Goal: Navigation & Orientation: Find specific page/section

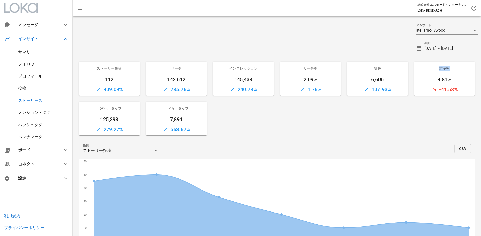
click at [29, 50] on div "サマリー" at bounding box center [26, 51] width 16 height 5
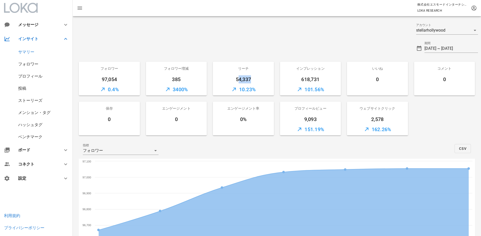
drag, startPoint x: 237, startPoint y: 81, endPoint x: 254, endPoint y: 80, distance: 16.7
click at [254, 80] on div "54,337" at bounding box center [243, 79] width 61 height 8
click at [160, 84] on div "3400%" at bounding box center [176, 89] width 61 height 12
click at [24, 88] on div "投稿" at bounding box center [22, 88] width 8 height 5
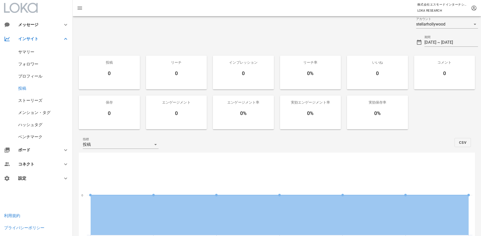
scroll to position [4, 0]
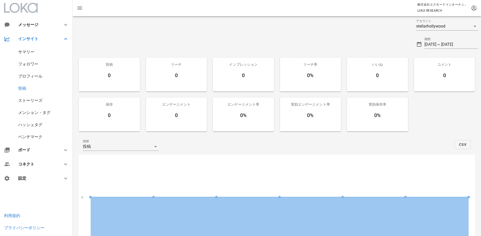
click at [29, 54] on div "サマリー" at bounding box center [36, 52] width 73 height 12
click at [28, 51] on div "サマリー" at bounding box center [26, 51] width 16 height 5
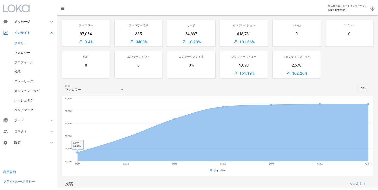
scroll to position [37, 0]
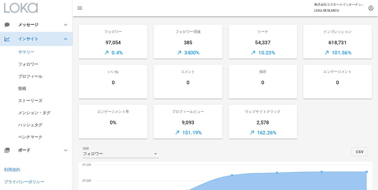
click at [44, 35] on div "インサイト" at bounding box center [36, 39] width 73 height 14
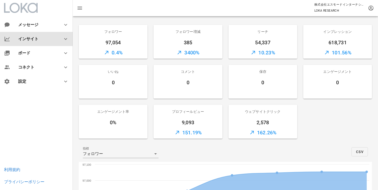
click at [44, 35] on div "インサイト" at bounding box center [36, 39] width 73 height 14
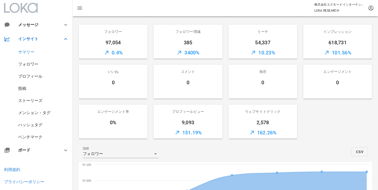
click at [30, 114] on div "メンション・タグ" at bounding box center [34, 112] width 32 height 5
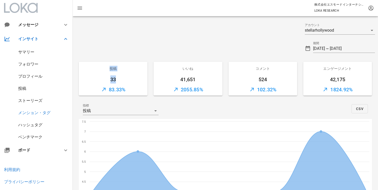
drag, startPoint x: 109, startPoint y: 67, endPoint x: 118, endPoint y: 77, distance: 13.4
click at [118, 77] on div "投稿 33 83.33%" at bounding box center [113, 79] width 69 height 34
click at [41, 125] on div "ハッシュタグ" at bounding box center [30, 124] width 24 height 5
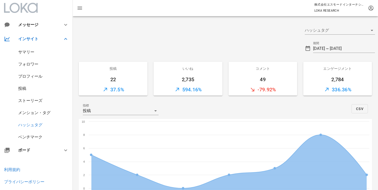
click at [102, 80] on div "22" at bounding box center [113, 79] width 69 height 8
click at [118, 85] on div "37.5%" at bounding box center [113, 89] width 69 height 12
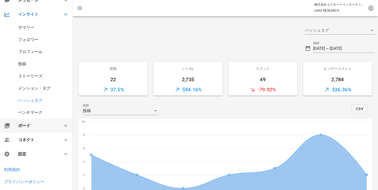
scroll to position [26, 0]
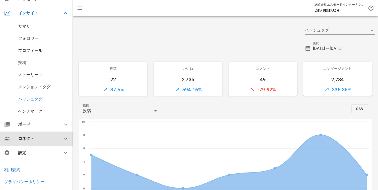
click at [36, 140] on div "コネクト" at bounding box center [37, 138] width 38 height 5
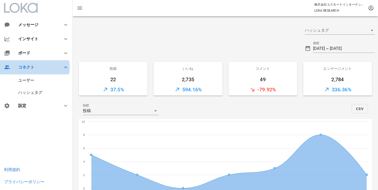
scroll to position [0, 0]
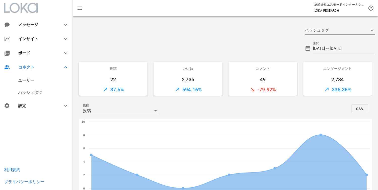
click at [31, 80] on div "ユーザー" at bounding box center [26, 80] width 16 height 5
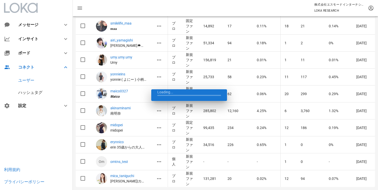
scroll to position [435, 0]
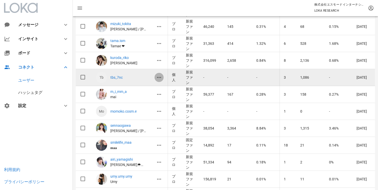
click at [159, 75] on icon "button" at bounding box center [159, 77] width 6 height 6
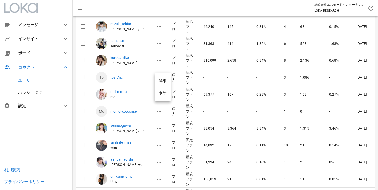
click at [159, 79] on div "詳細" at bounding box center [162, 80] width 8 height 5
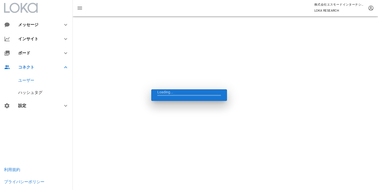
scroll to position [20, 0]
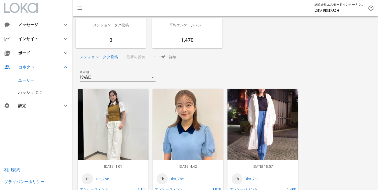
click at [131, 58] on div "メンション・タグ投稿 最新の投稿 ユーザー詳細" at bounding box center [225, 57] width 299 height 12
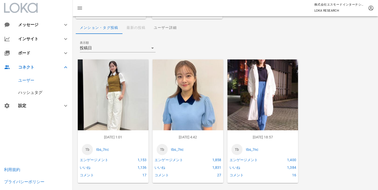
scroll to position [0, 0]
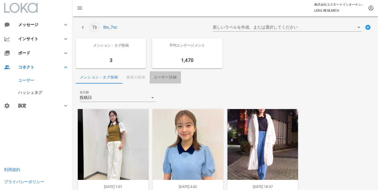
click at [157, 81] on div "ユーザー詳細" at bounding box center [165, 77] width 31 height 12
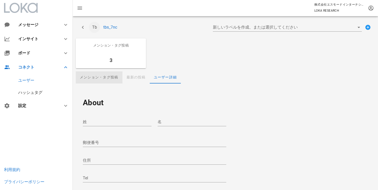
click at [103, 79] on div "メンション・タグ投稿" at bounding box center [99, 77] width 47 height 12
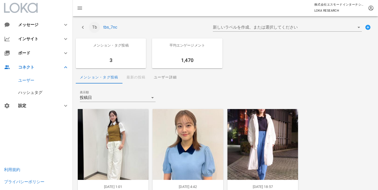
scroll to position [1, 0]
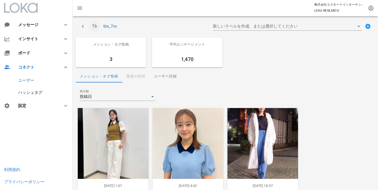
click at [133, 75] on div "メンション・タグ投稿 最新の投稿 ユーザー詳細" at bounding box center [225, 76] width 299 height 12
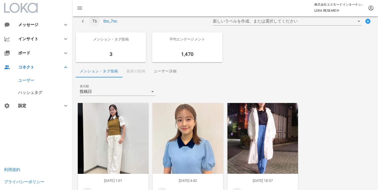
scroll to position [0, 0]
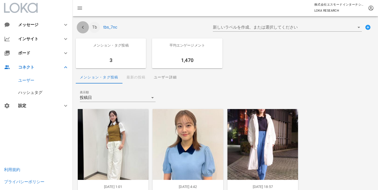
click at [80, 29] on icon "button" at bounding box center [83, 27] width 6 height 6
